Goal: Task Accomplishment & Management: Manage account settings

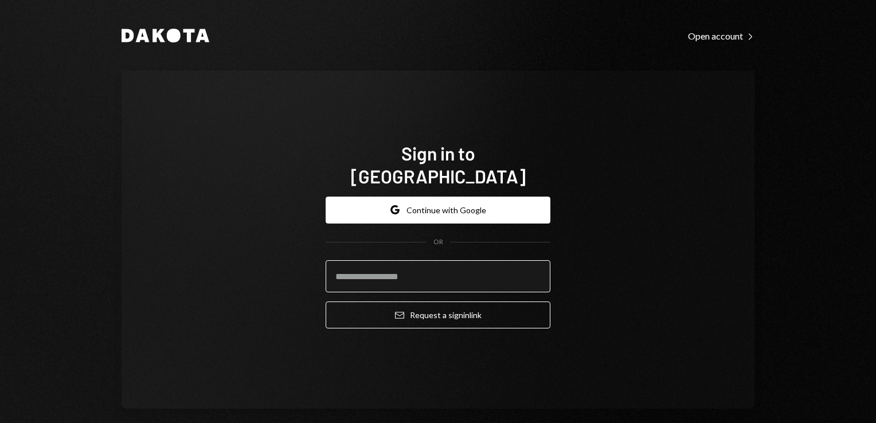
click at [370, 260] on input "email" at bounding box center [438, 276] width 225 height 32
type input "**********"
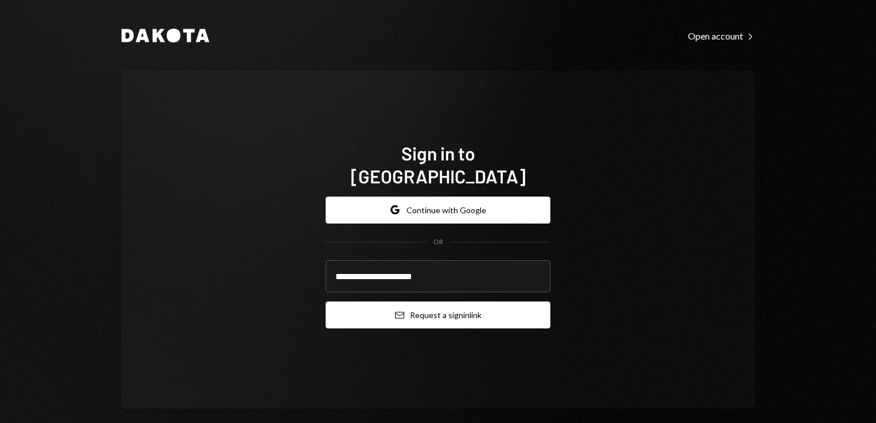
click at [415, 302] on button "Email Request a sign in link" at bounding box center [438, 315] width 225 height 27
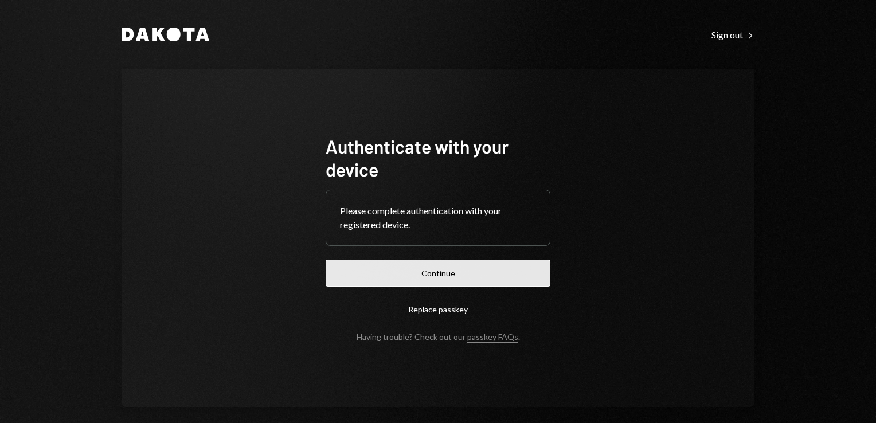
click at [453, 276] on button "Continue" at bounding box center [438, 273] width 225 height 27
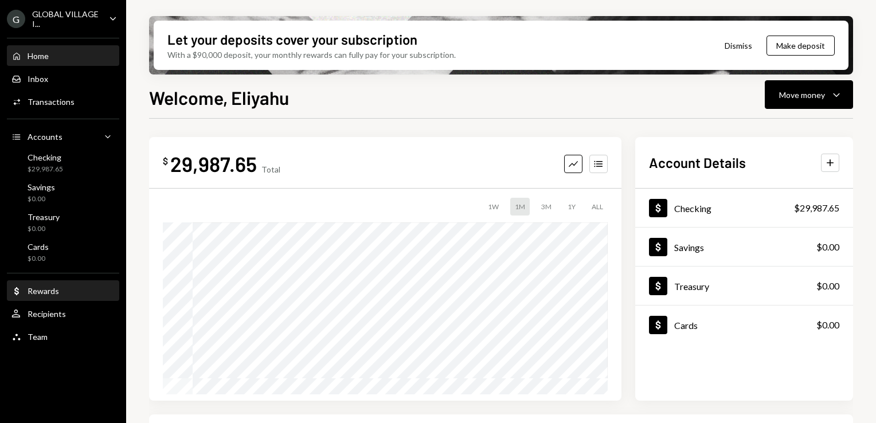
click at [53, 286] on div "Rewards" at bounding box center [44, 291] width 32 height 10
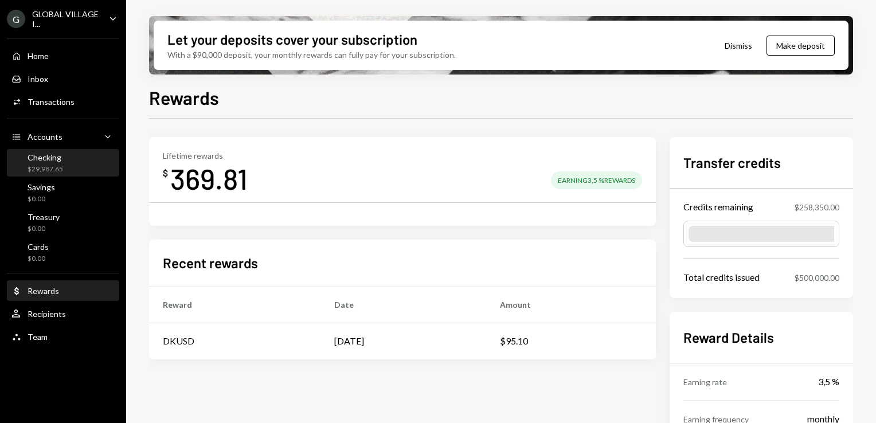
click at [48, 157] on div "Checking" at bounding box center [46, 158] width 36 height 10
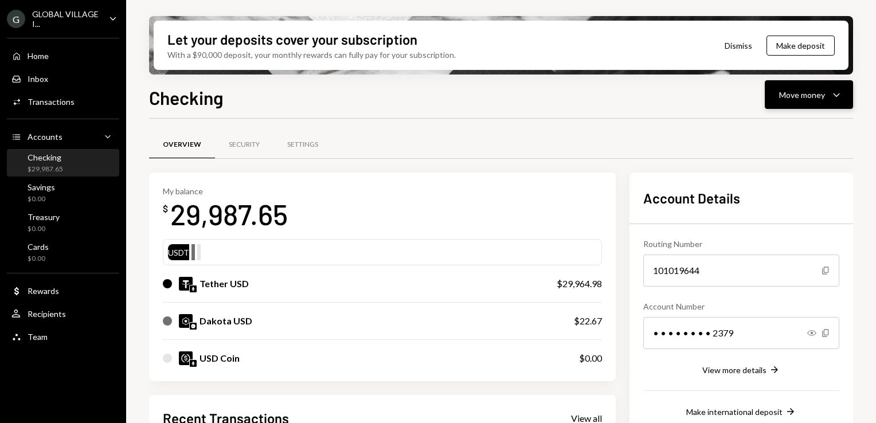
click at [810, 99] on div "Move money" at bounding box center [802, 95] width 46 height 12
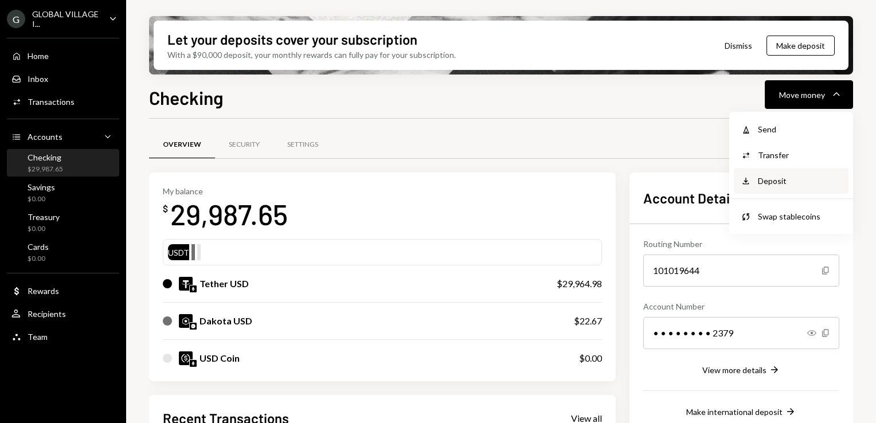
click at [755, 180] on div "Deposit Deposit" at bounding box center [791, 181] width 101 height 12
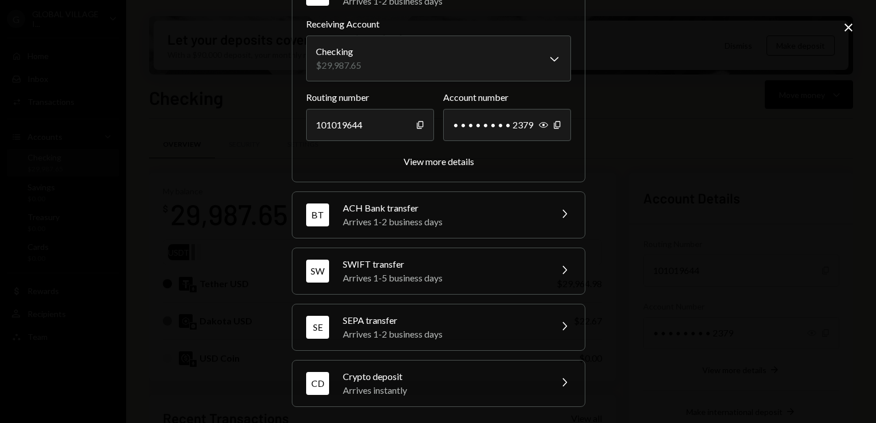
scroll to position [77, 0]
click at [563, 212] on icon "button" at bounding box center [565, 214] width 5 height 8
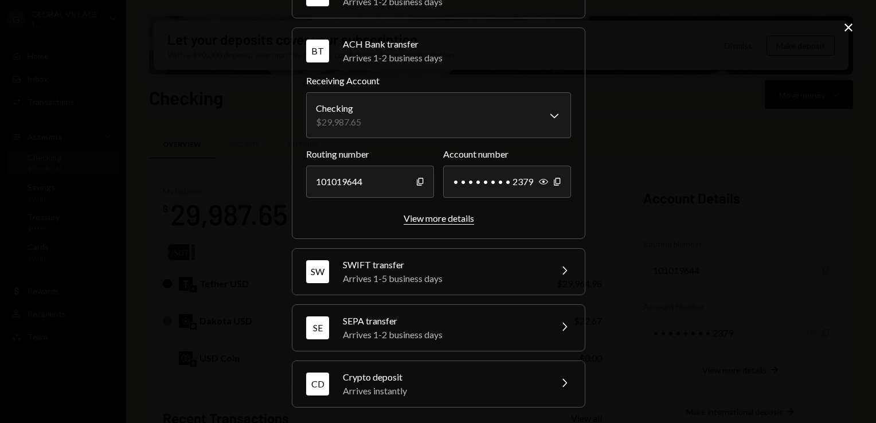
click at [444, 217] on div "View more details" at bounding box center [439, 218] width 71 height 11
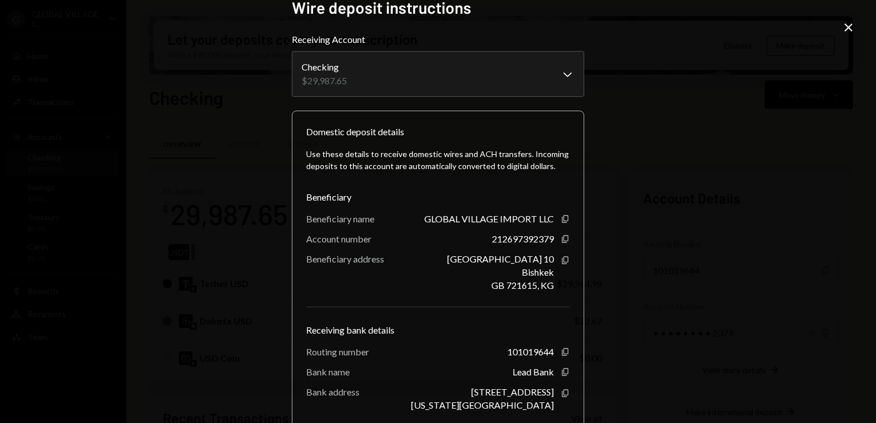
scroll to position [15, 0]
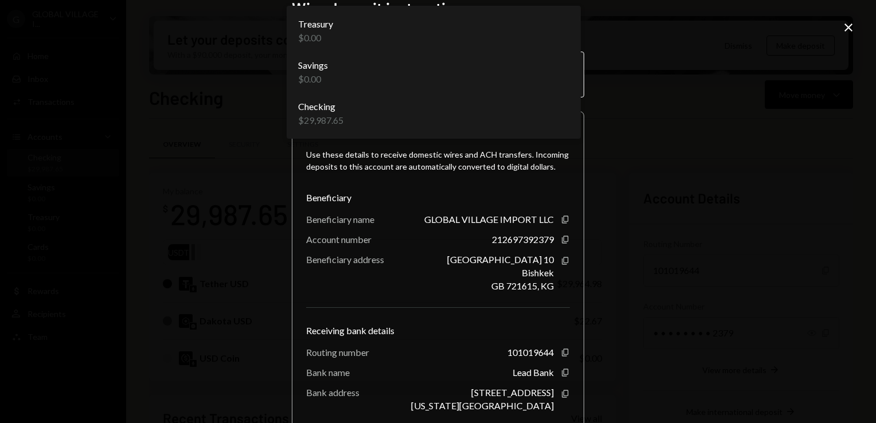
click at [565, 78] on body "G GLOBAL VILLAGE I... Caret Down Home Home Inbox Inbox Activities Transactions …" at bounding box center [438, 211] width 876 height 423
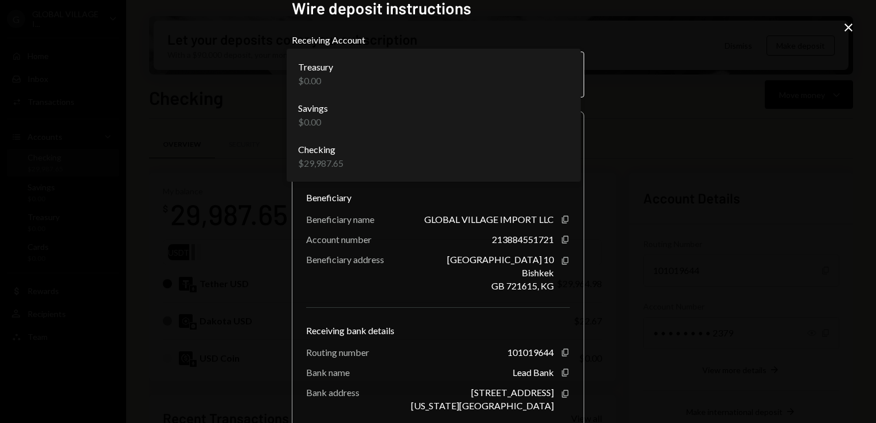
click at [573, 73] on body "G GLOBAL VILLAGE I... Caret Down Home Home Inbox Inbox Activities Transactions …" at bounding box center [438, 211] width 876 height 423
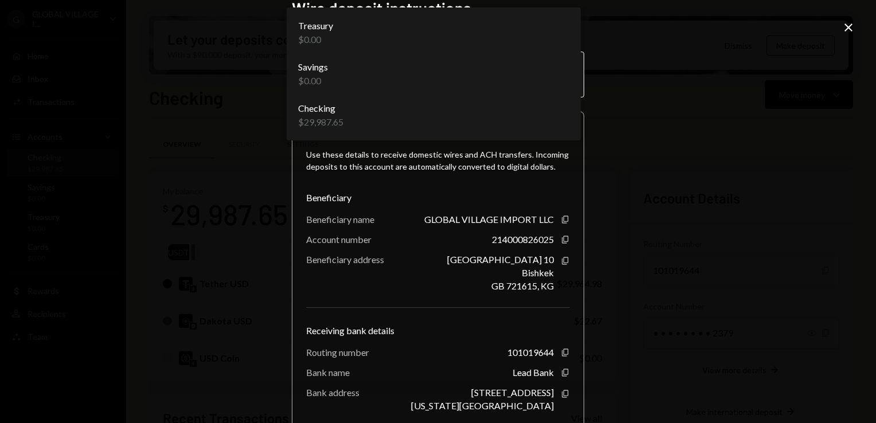
click at [570, 72] on body "G GLOBAL VILLAGE I... Caret Down Home Home Inbox Inbox Activities Transactions …" at bounding box center [438, 211] width 876 height 423
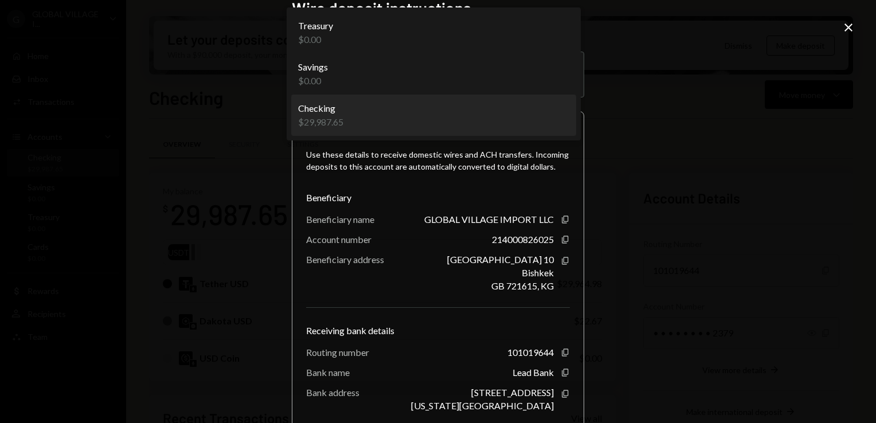
select select "**********"
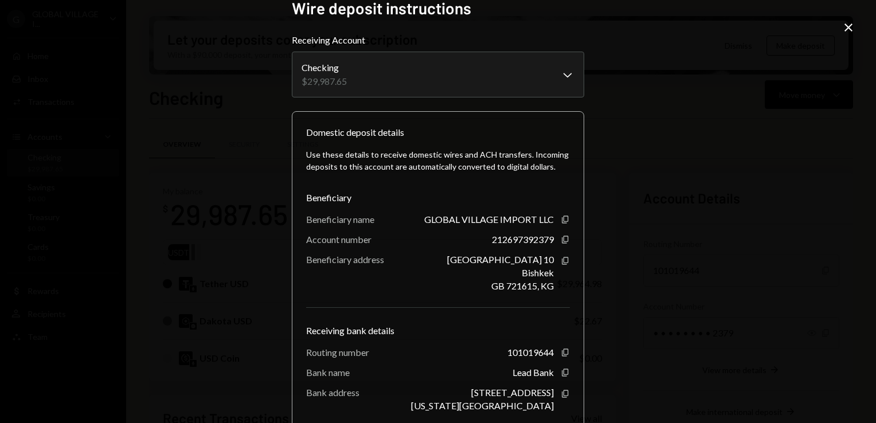
click at [851, 26] on icon "Close" at bounding box center [849, 28] width 14 height 14
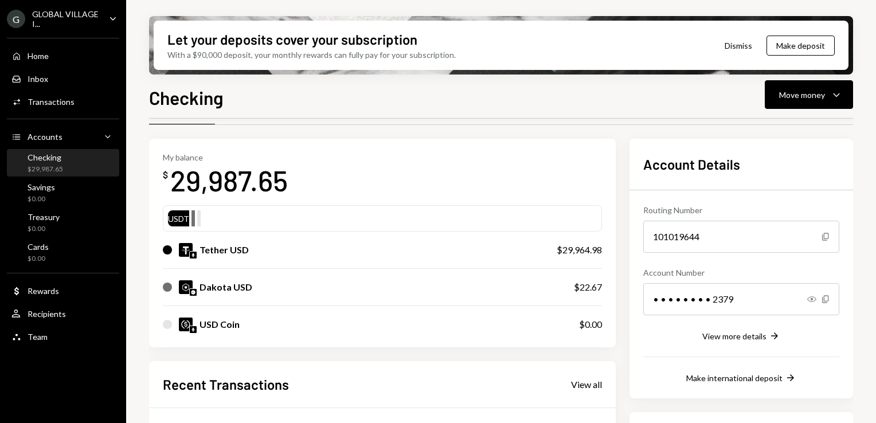
scroll to position [0, 0]
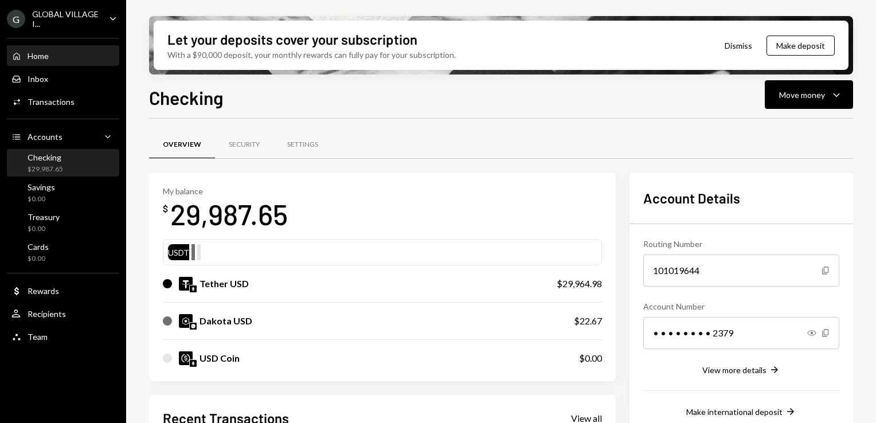
click at [38, 48] on div "Home Home" at bounding box center [62, 55] width 103 height 19
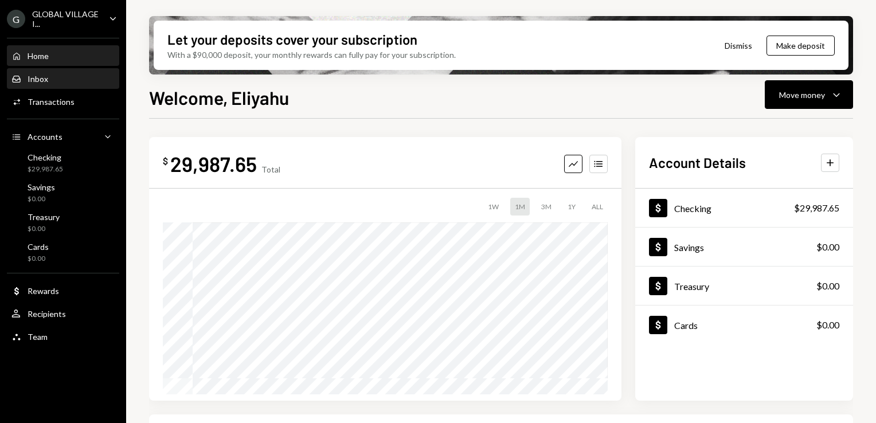
click at [39, 77] on div "Inbox" at bounding box center [38, 79] width 21 height 10
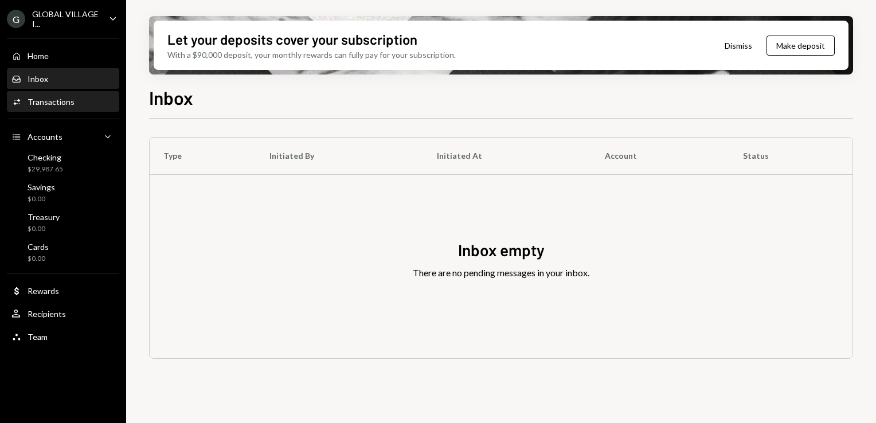
click at [57, 109] on div "Activities Transactions" at bounding box center [62, 101] width 103 height 19
